Goal: Task Accomplishment & Management: Complete application form

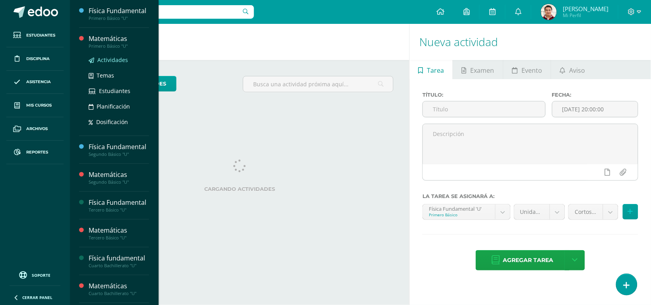
click at [114, 64] on span "Actividades" at bounding box center [112, 60] width 31 height 8
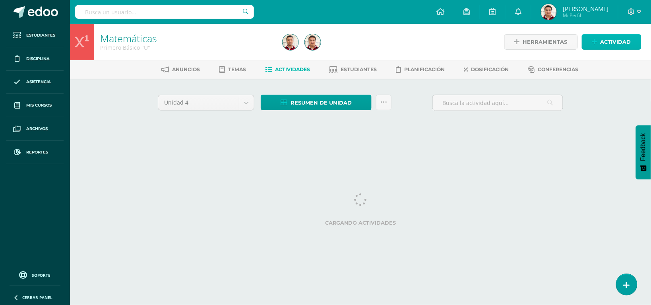
click at [612, 45] on span "Actividad" at bounding box center [616, 42] width 31 height 15
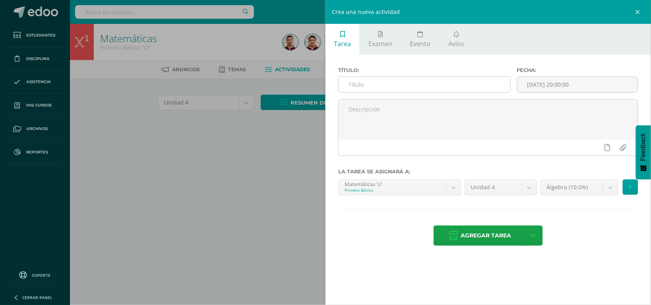
click at [392, 83] on input "text" at bounding box center [425, 85] width 172 height 16
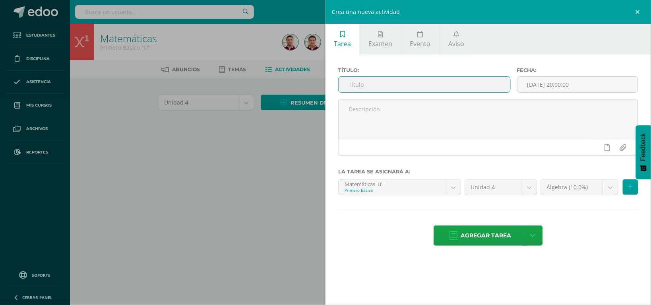
click at [360, 82] on input "text" at bounding box center [425, 85] width 172 height 16
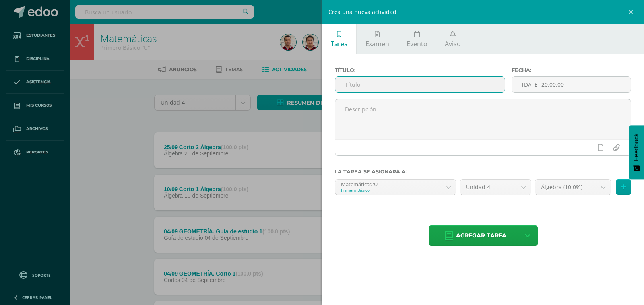
click at [364, 84] on input "text" at bounding box center [420, 85] width 170 height 16
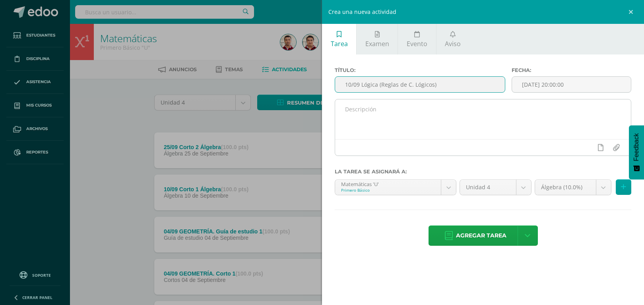
type input "10/09 Lógica (Reglas de C. Lógicos)"
click at [364, 120] on textarea at bounding box center [483, 119] width 296 height 40
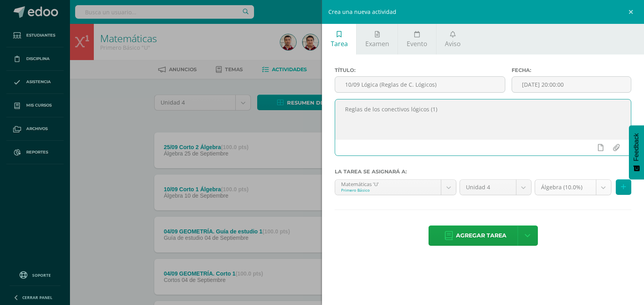
type textarea "Reglas de los conectivos lógicos (1)"
click at [599, 189] on body "Estudiantes Disciplina Asistencia Mis cursos Archivos Reportes Soporte Ayuda Re…" at bounding box center [322, 298] width 644 height 597
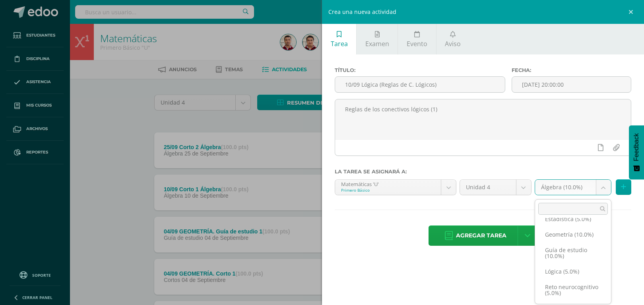
scroll to position [83, 0]
select select "204549"
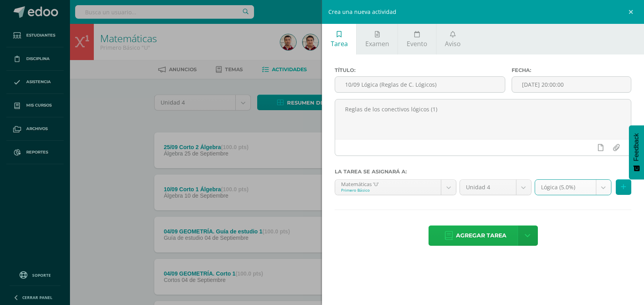
click at [493, 235] on span "Agregar tarea" at bounding box center [481, 235] width 50 height 19
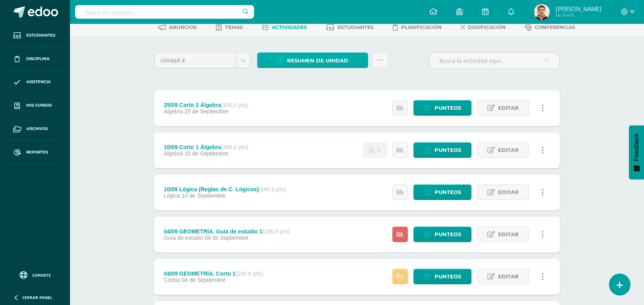
scroll to position [43, 0]
